Goal: Transaction & Acquisition: Obtain resource

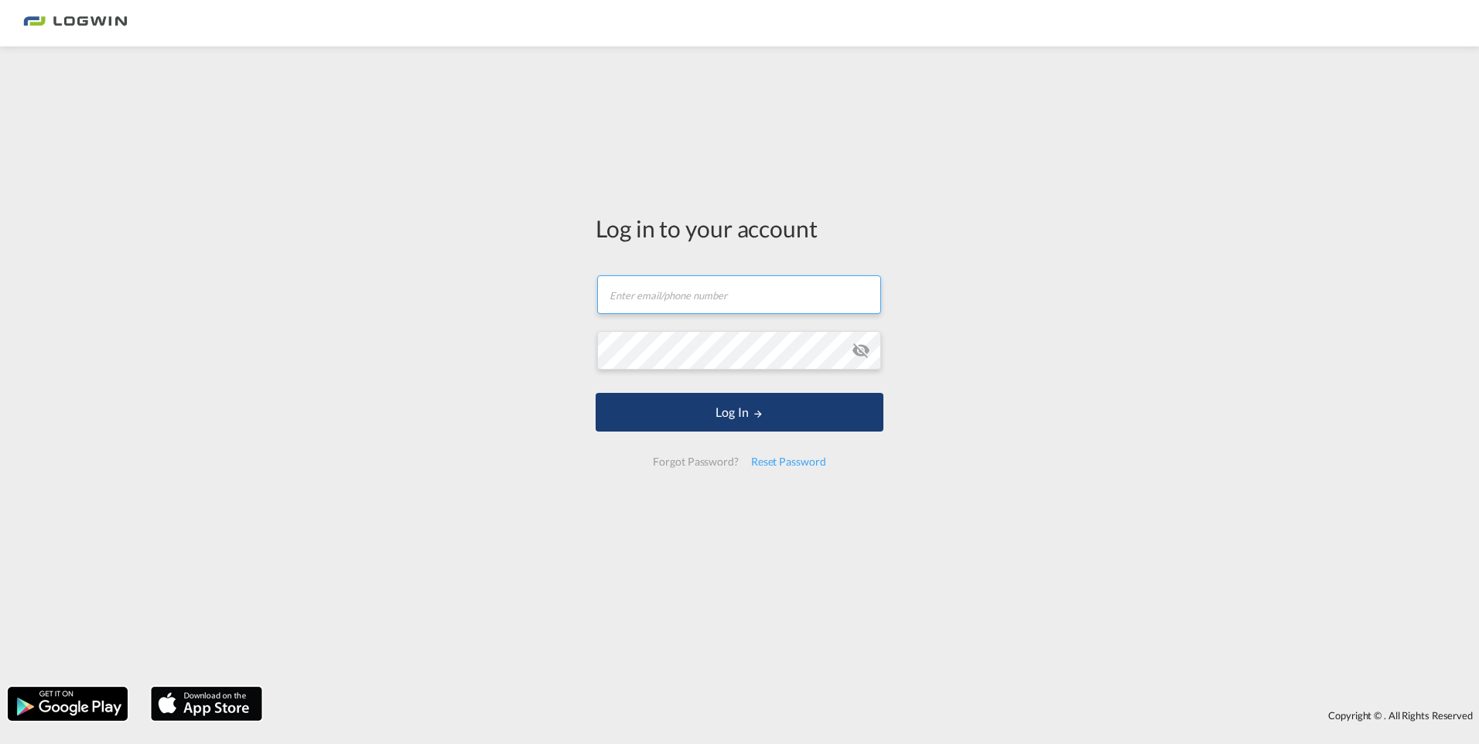
type input "[EMAIL_ADDRESS][PERSON_NAME][DOMAIN_NAME]"
click at [773, 416] on button "Log In" at bounding box center [740, 412] width 288 height 39
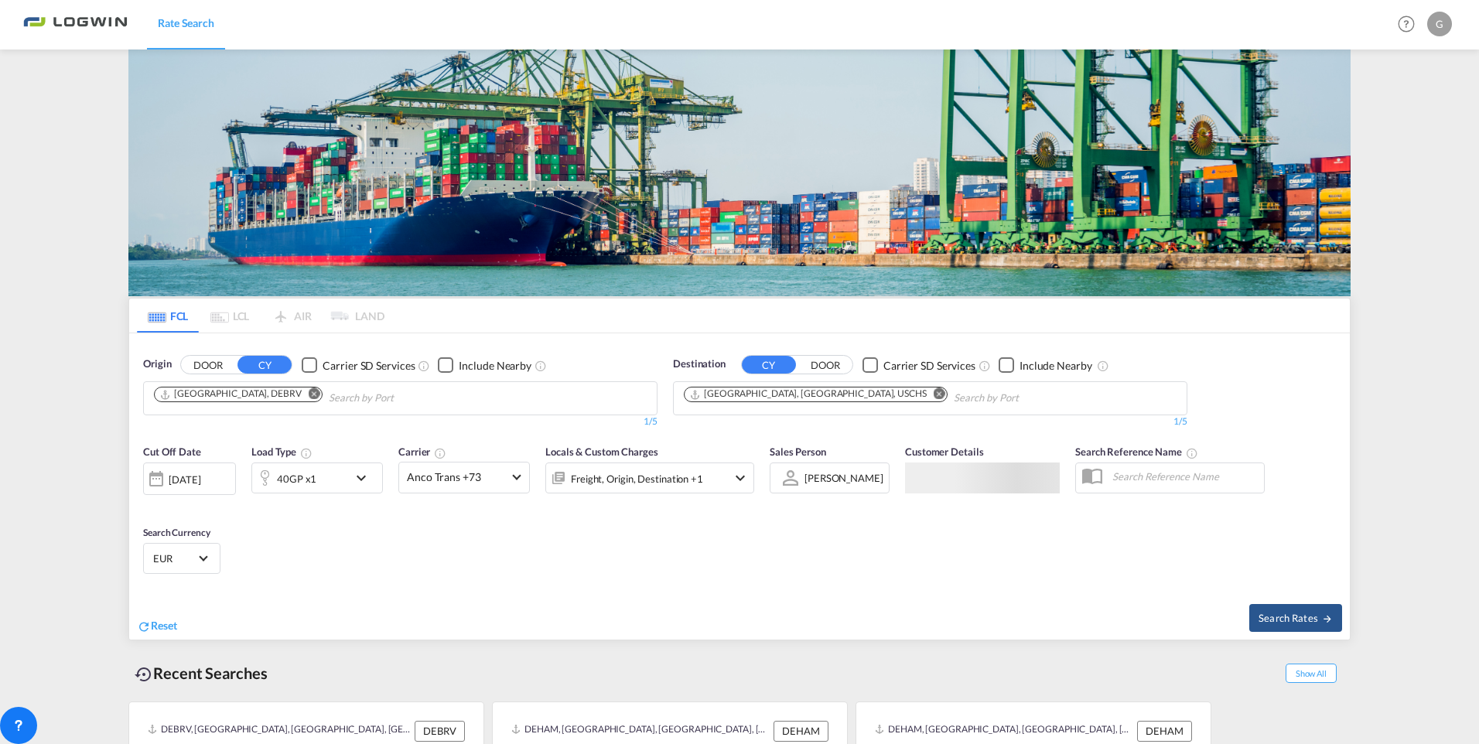
click at [276, 159] on img at bounding box center [739, 173] width 1222 height 247
click at [309, 394] on md-icon "Remove" at bounding box center [315, 394] width 12 height 12
click at [285, 400] on input "Chips input." at bounding box center [227, 398] width 147 height 25
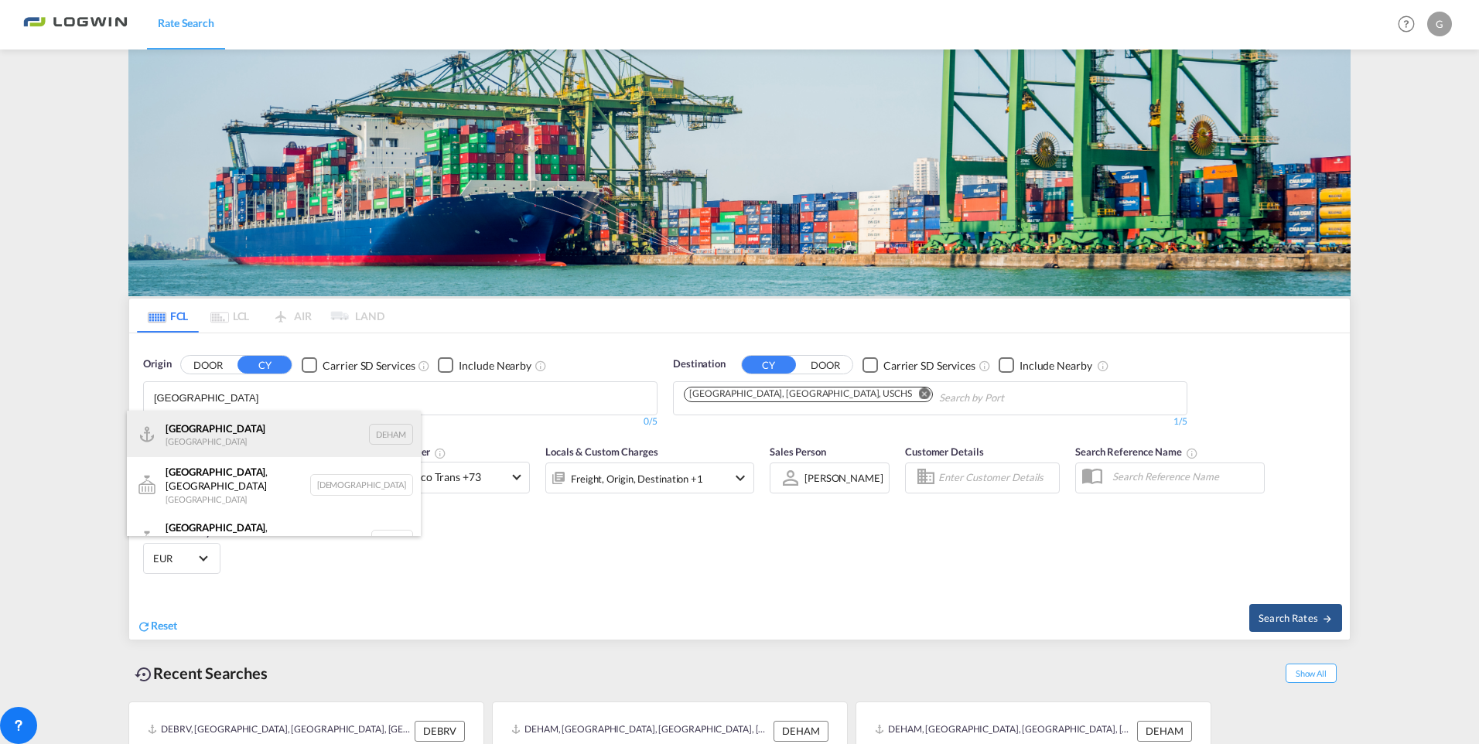
type input "[GEOGRAPHIC_DATA]"
click at [243, 439] on div "[GEOGRAPHIC_DATA] [GEOGRAPHIC_DATA] DEHAM" at bounding box center [274, 434] width 294 height 46
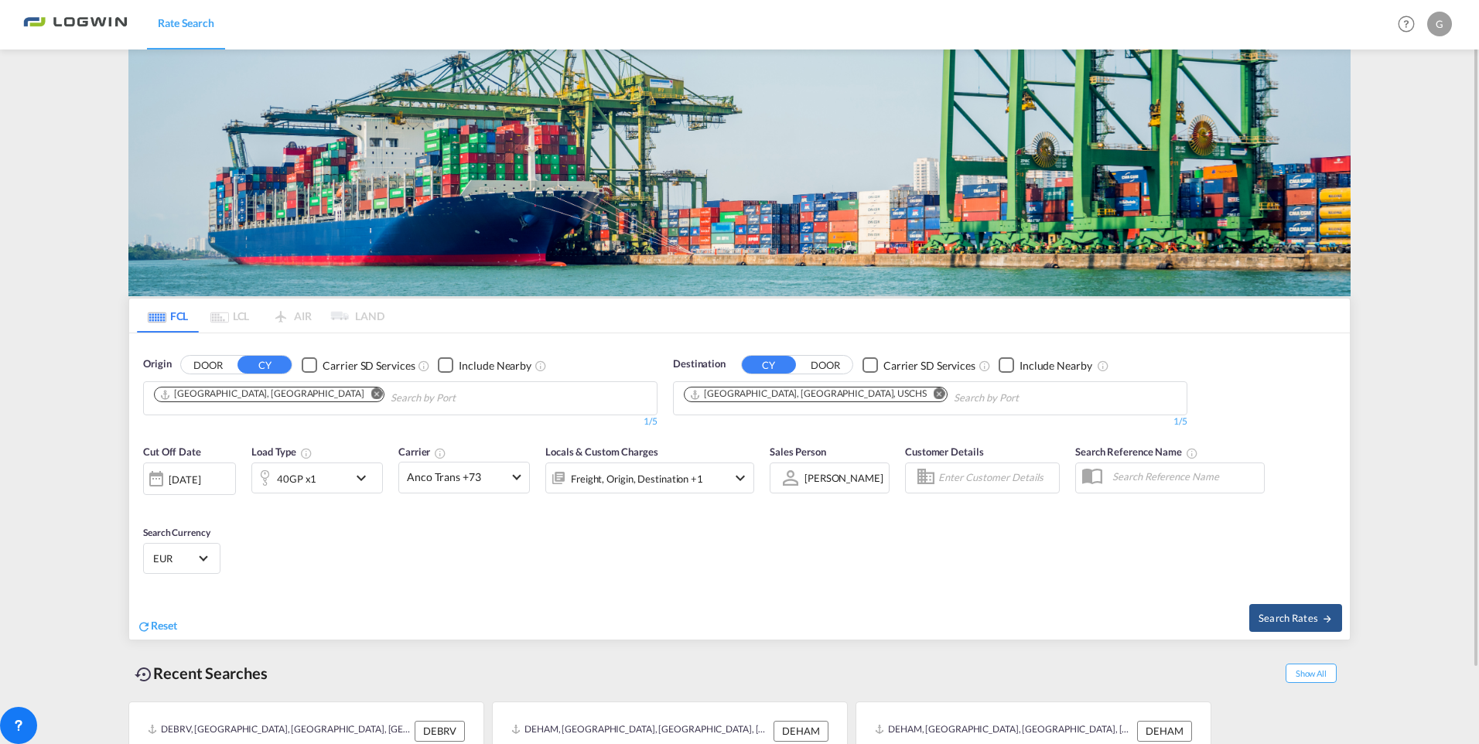
click at [934, 395] on md-icon "Remove" at bounding box center [940, 394] width 12 height 12
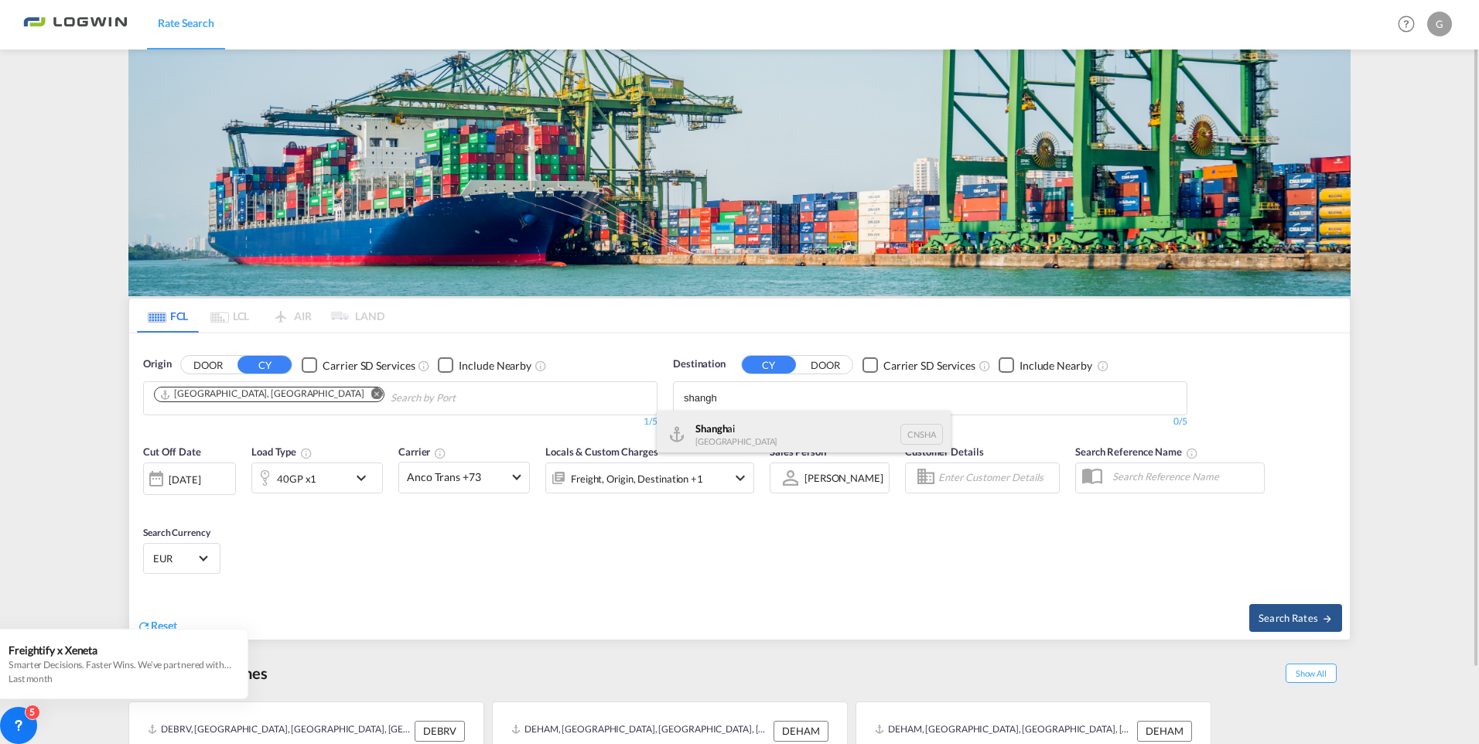
type input "shangh"
click at [782, 431] on div "Shangh ai China [GEOGRAPHIC_DATA]" at bounding box center [804, 434] width 294 height 46
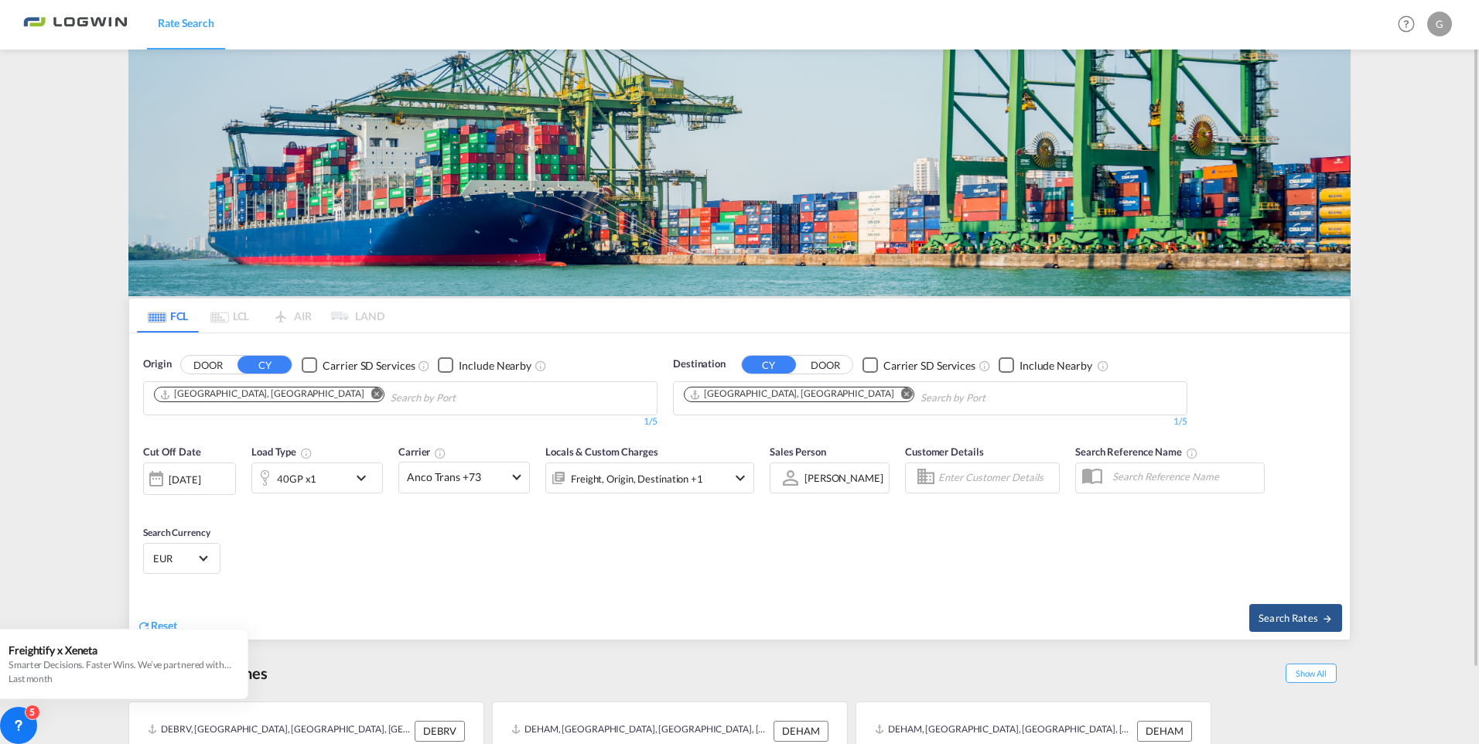
click at [359, 481] on md-icon "icon-chevron-down" at bounding box center [365, 478] width 26 height 19
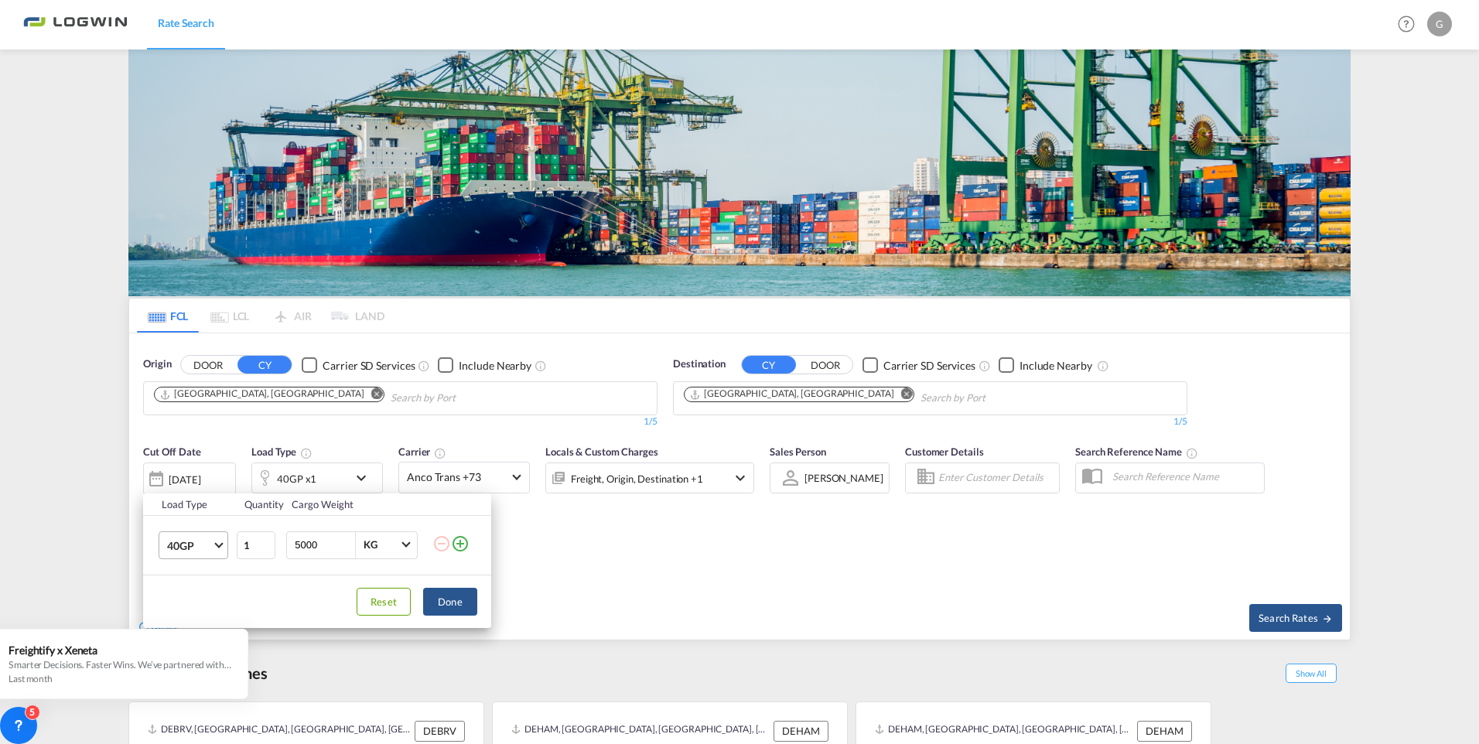
click at [206, 546] on span "40GP" at bounding box center [189, 545] width 45 height 15
click at [208, 503] on md-option "20GP" at bounding box center [207, 508] width 105 height 37
click at [447, 603] on button "Done" at bounding box center [450, 602] width 54 height 28
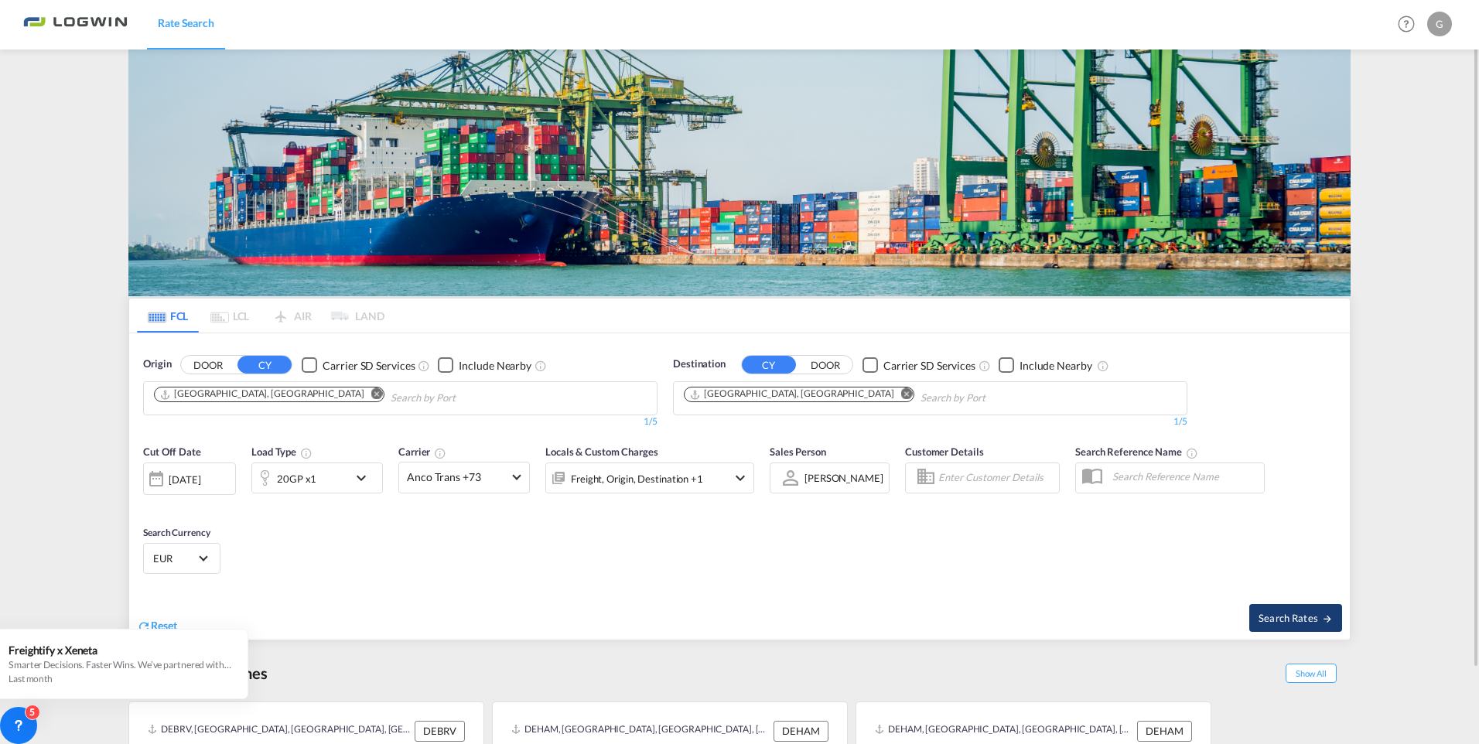
click at [1310, 615] on span "Search Rates" at bounding box center [1295, 618] width 74 height 12
type input "DEHAM to [GEOGRAPHIC_DATA] / [DATE]"
